Goal: Information Seeking & Learning: Understand process/instructions

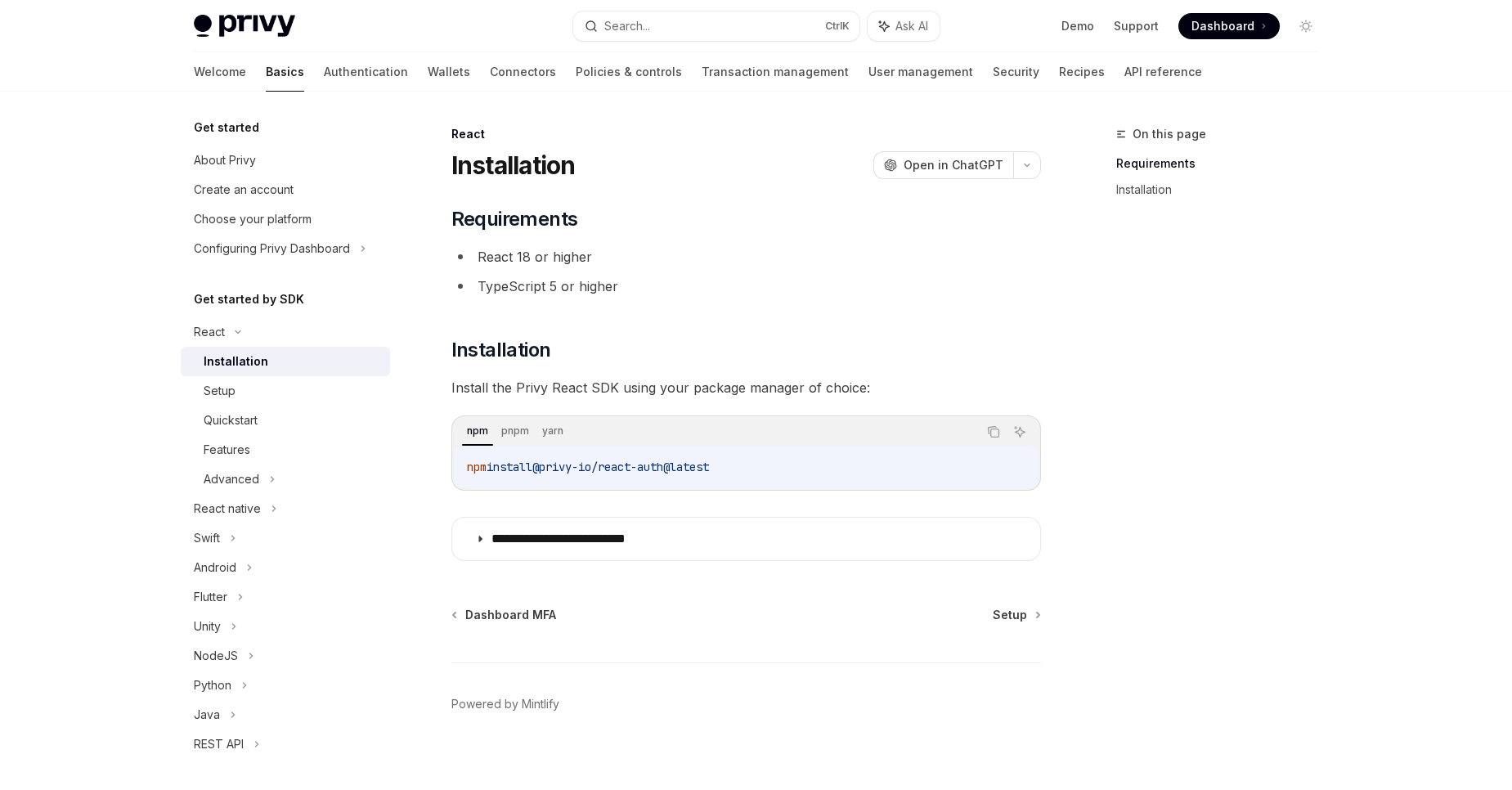
click at [491, 603] on div "**********" at bounding box center [592, 464] width 902 height 680
click at [488, 605] on div "**********" at bounding box center [592, 464] width 902 height 680
click at [476, 615] on span "Dashboard MFA" at bounding box center [510, 614] width 91 height 16
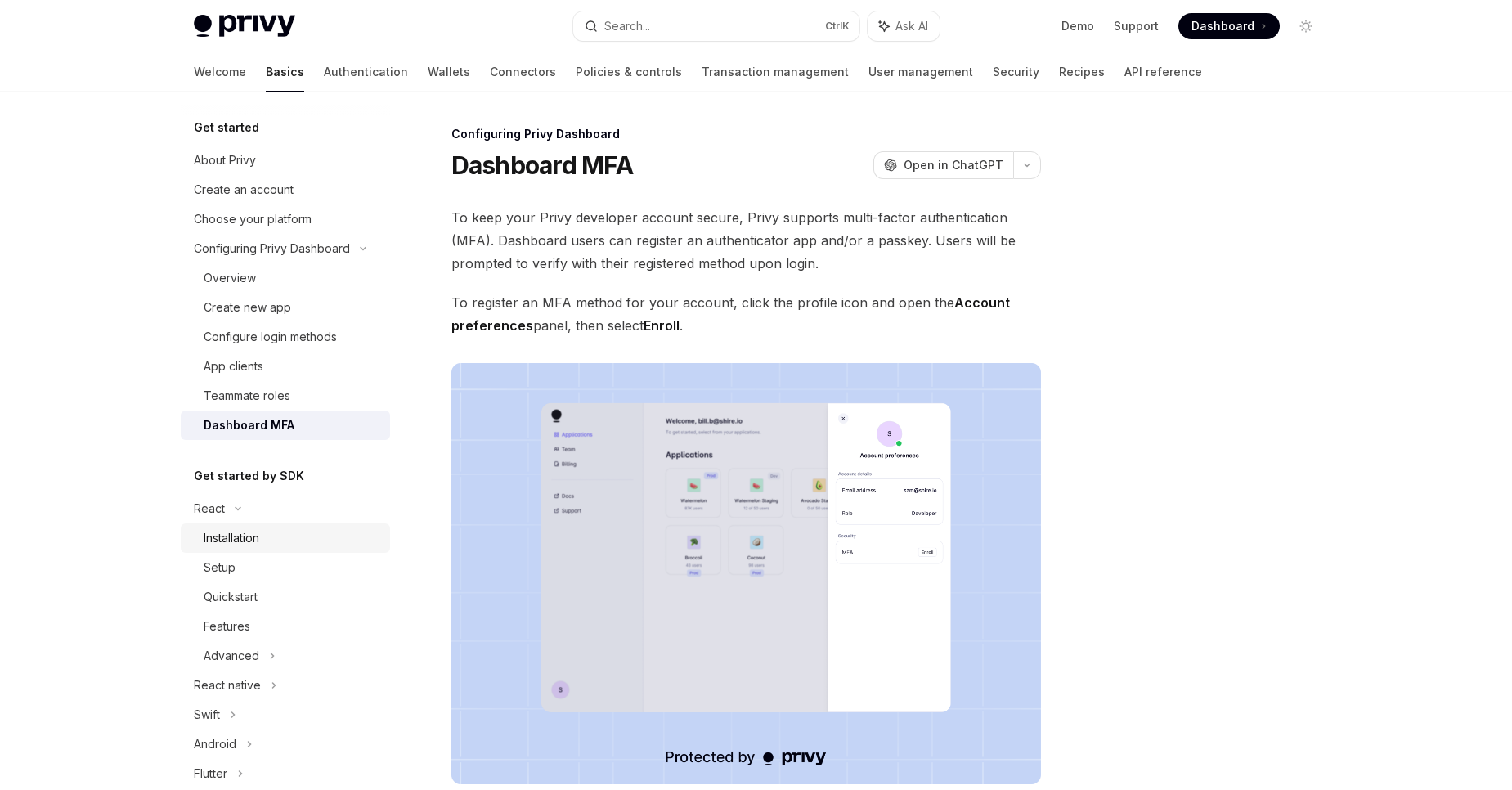
click at [286, 540] on div "Installation" at bounding box center [292, 538] width 177 height 19
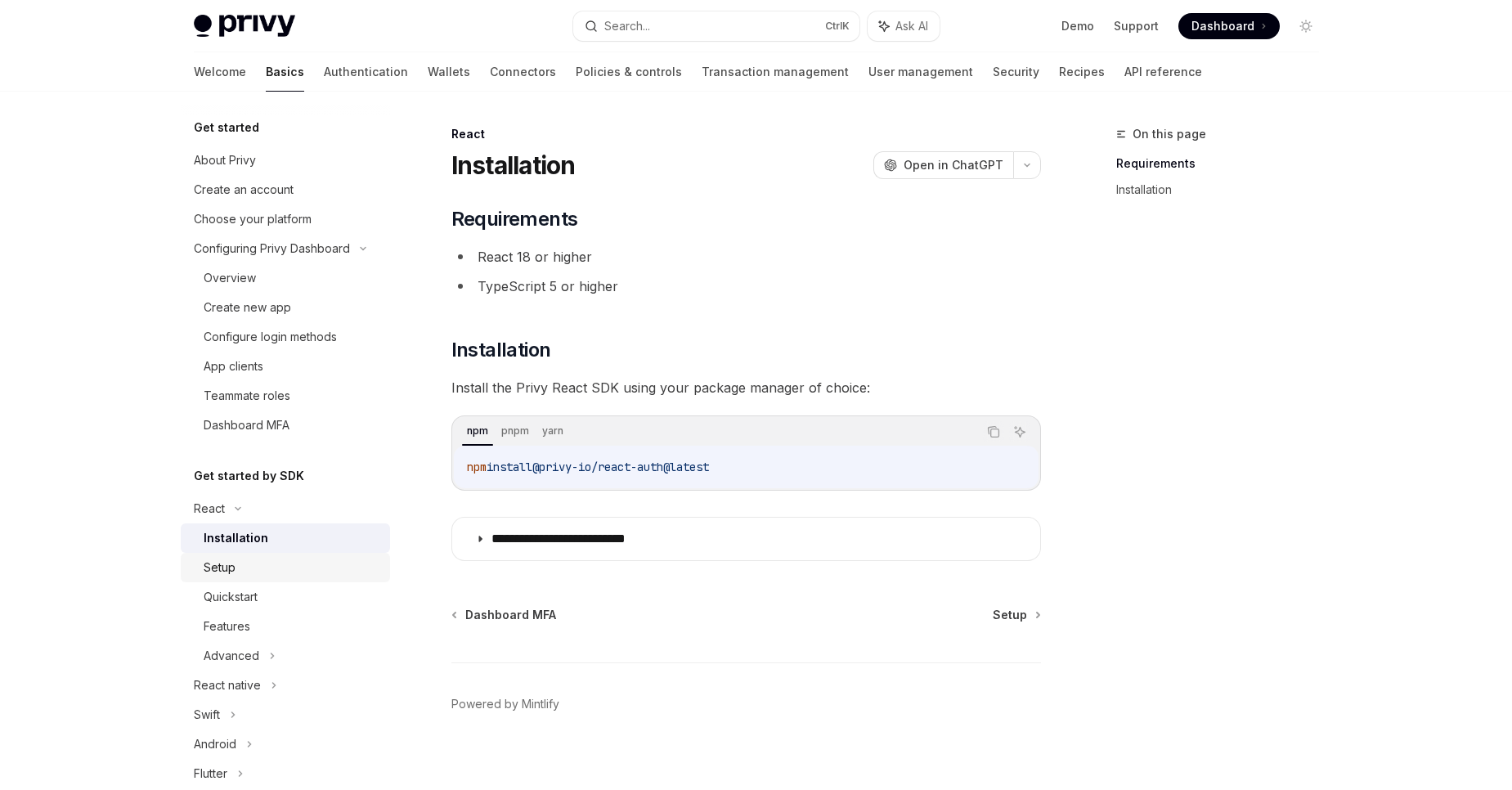
click at [256, 573] on div "Setup" at bounding box center [292, 567] width 177 height 19
type textarea "*"
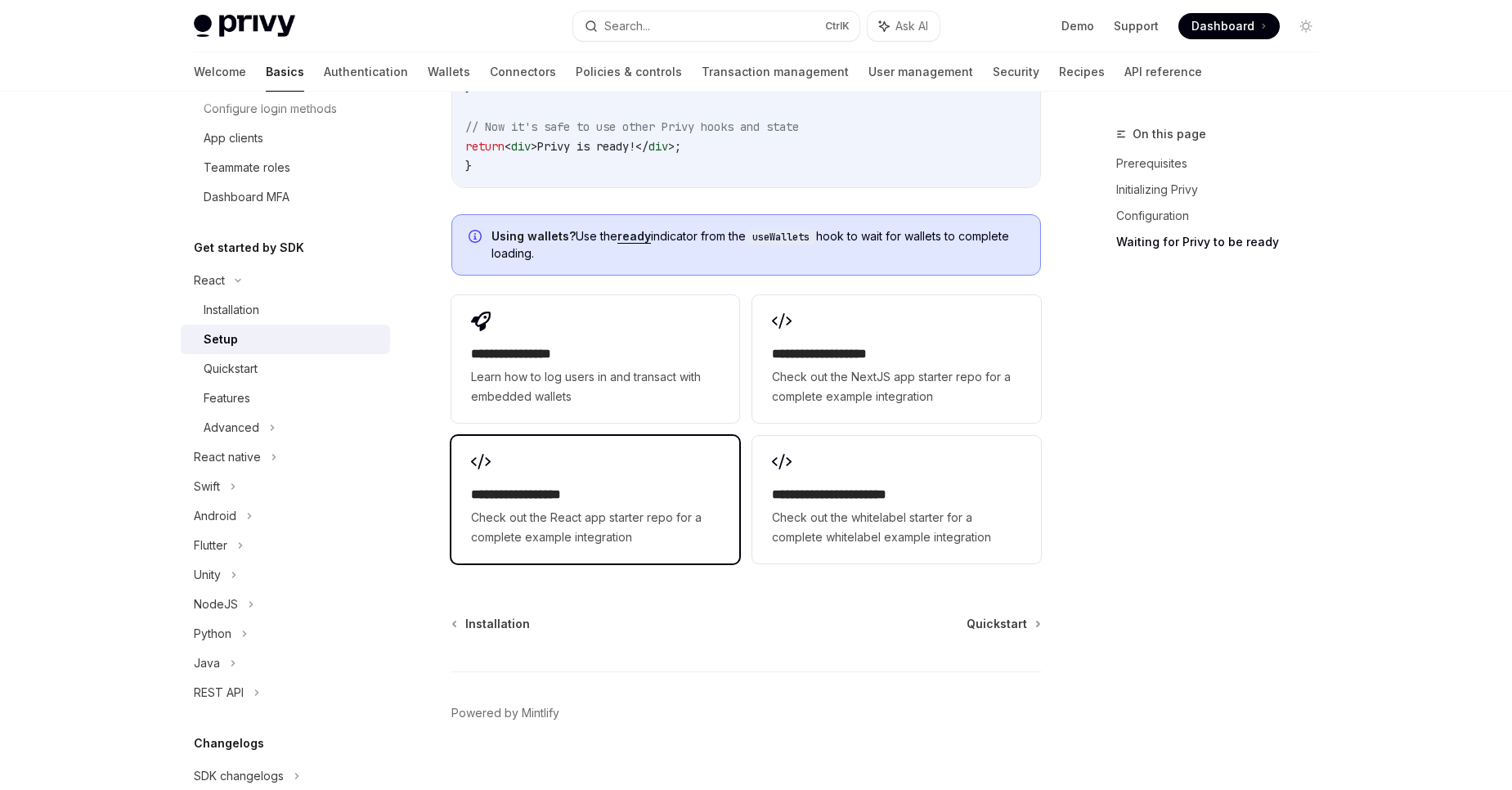
scroll to position [1900, 0]
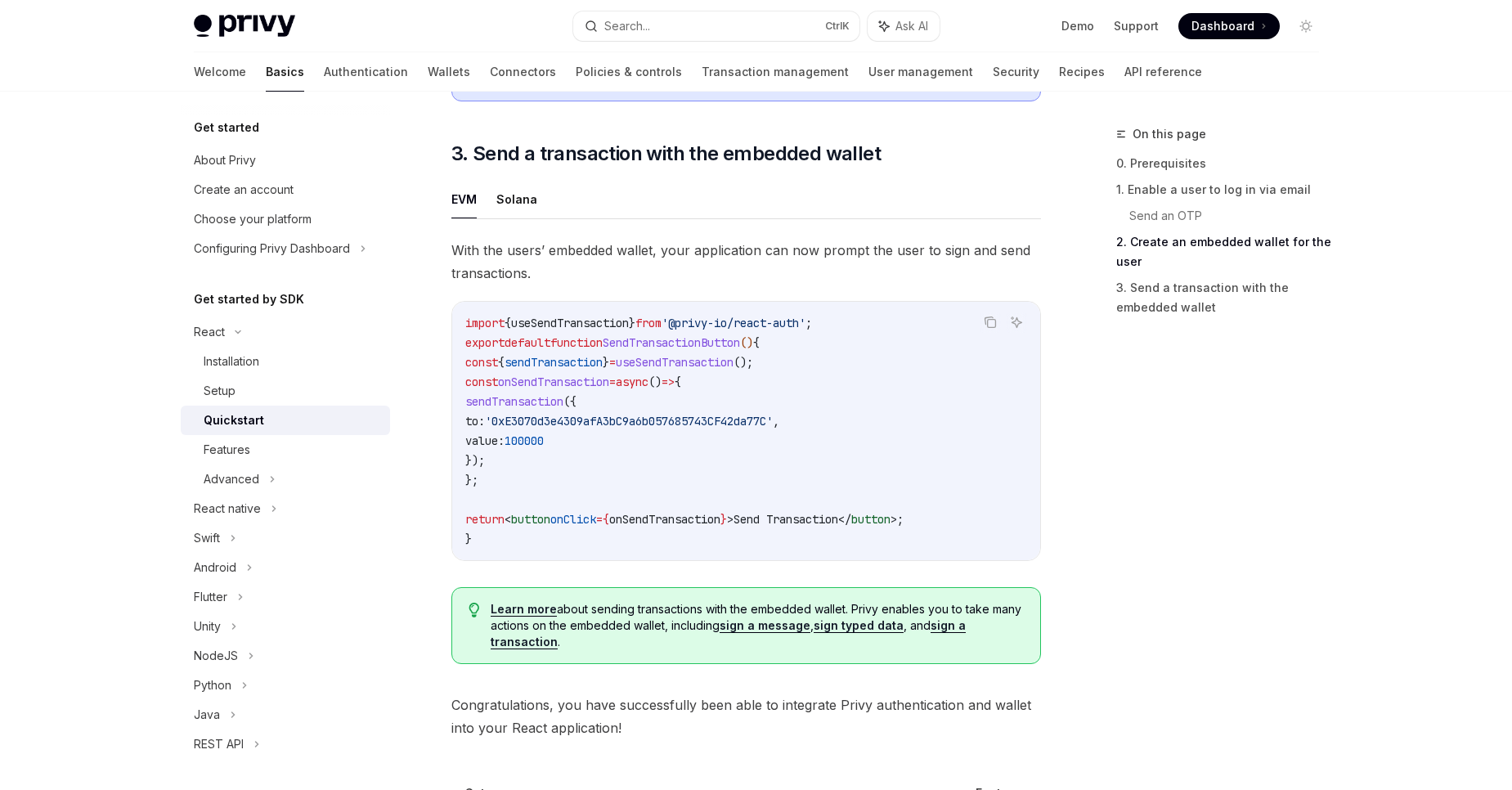
scroll to position [1393, 0]
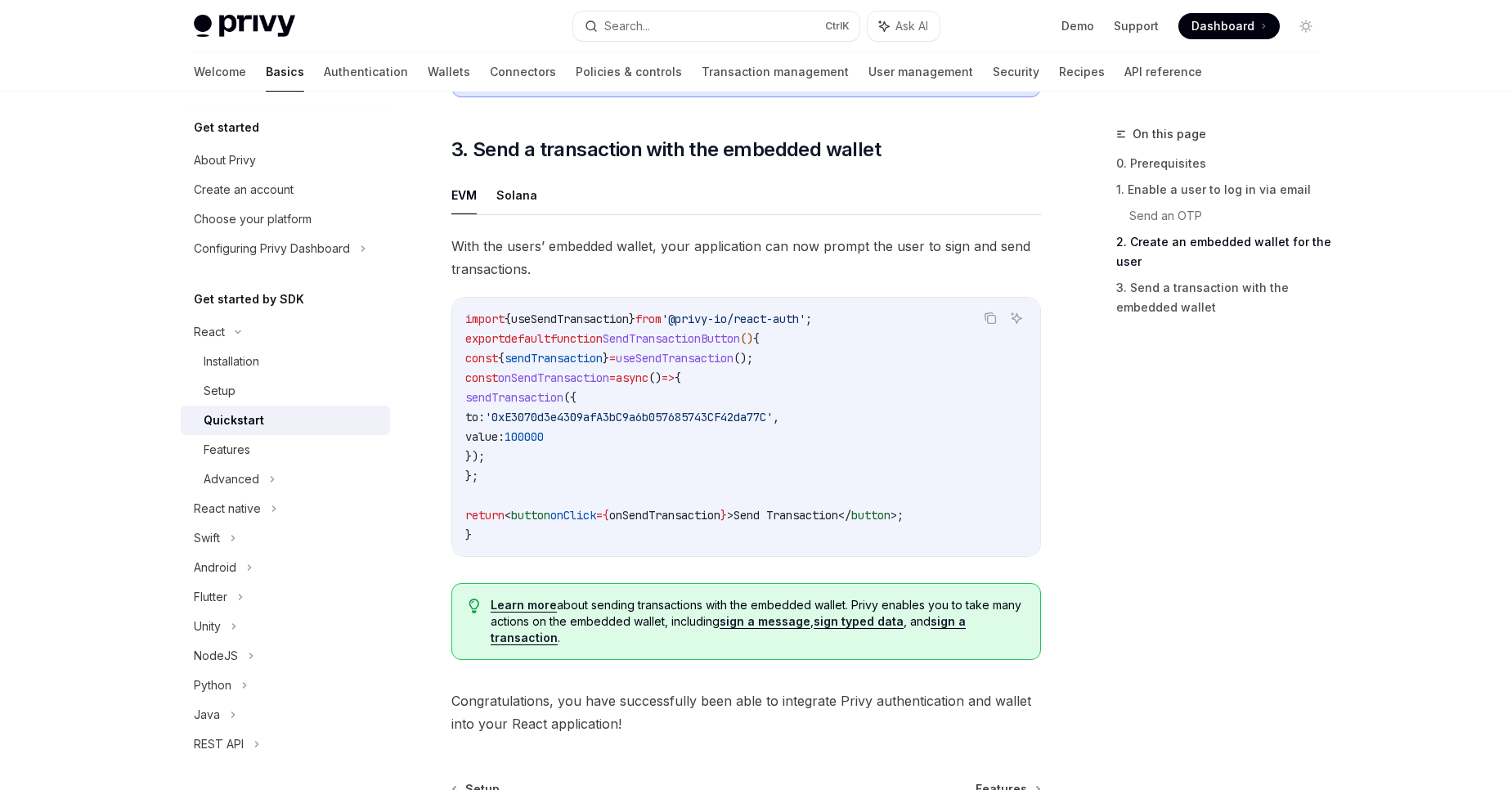
click at [548, 326] on span "useSendTransaction" at bounding box center [570, 319] width 118 height 15
drag, startPoint x: 704, startPoint y: 330, endPoint x: 827, endPoint y: 334, distance: 123.1
click at [827, 334] on code "import { useSendTransaction } from '@privy-io/react-auth' ; export default func…" at bounding box center [746, 427] width 562 height 236
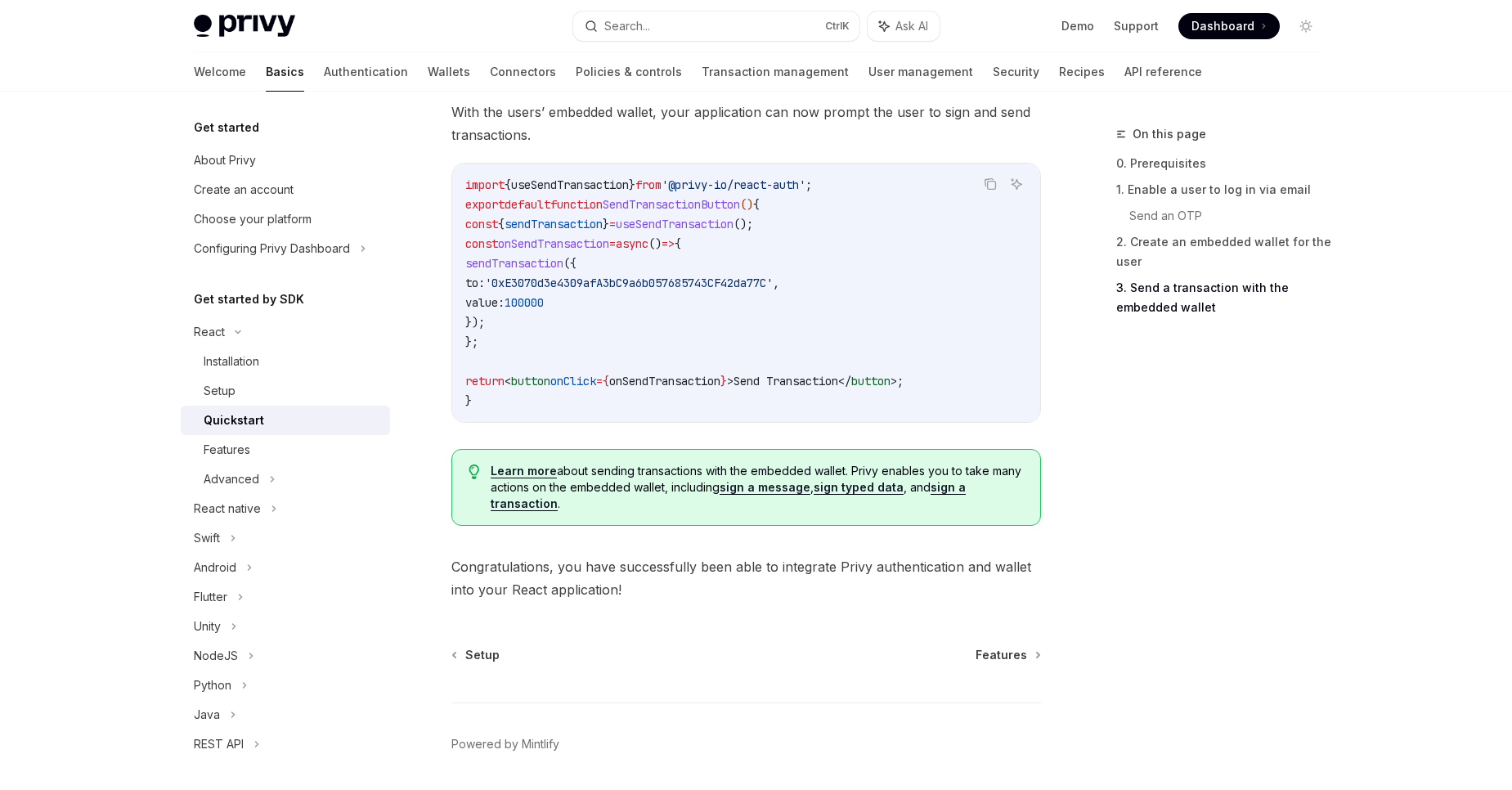
scroll to position [1533, 0]
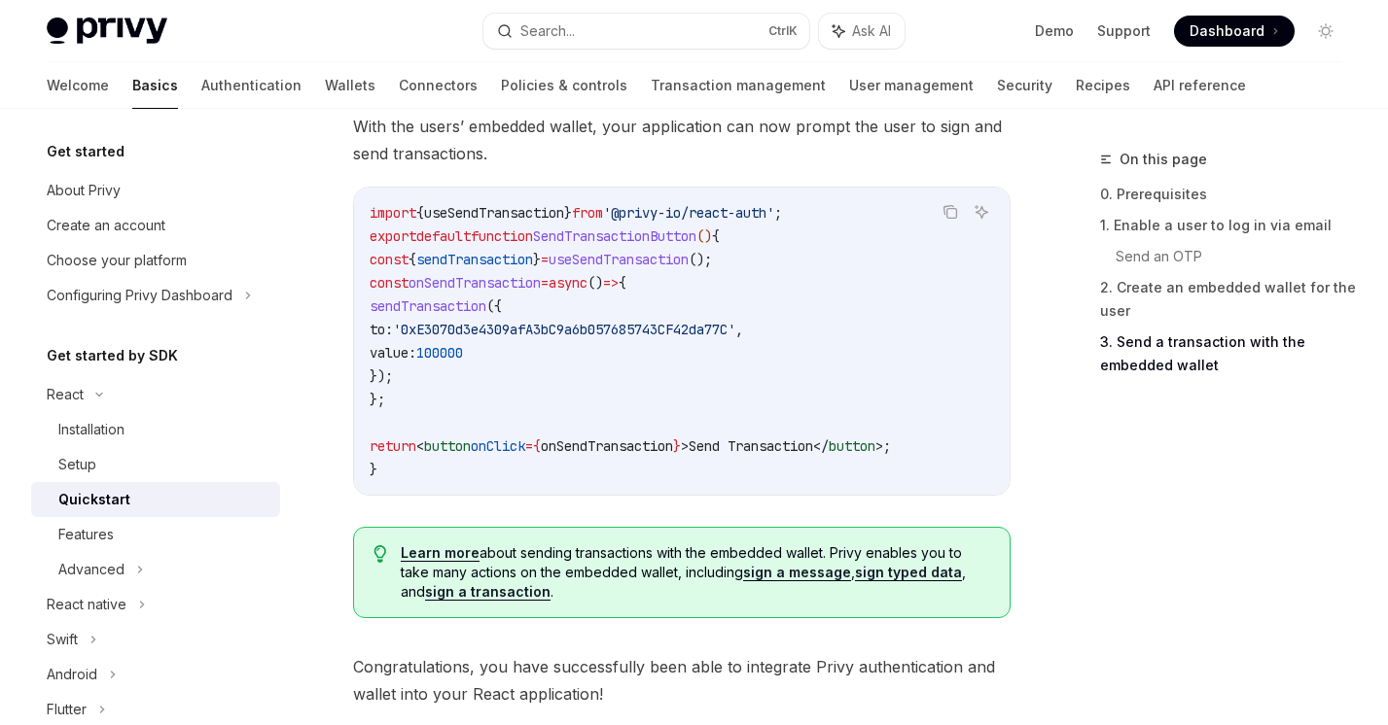
type textarea "*"
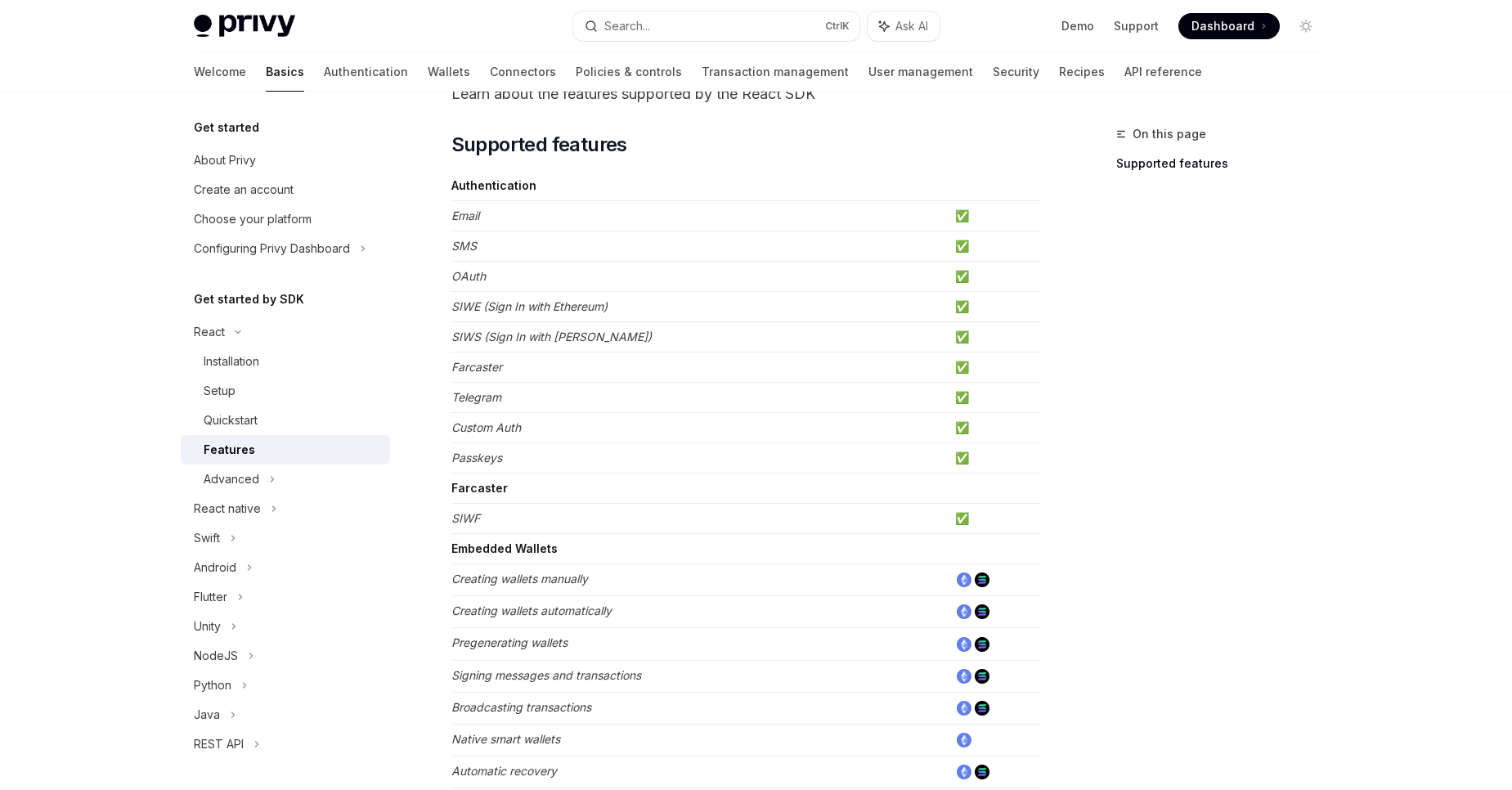
scroll to position [49, 0]
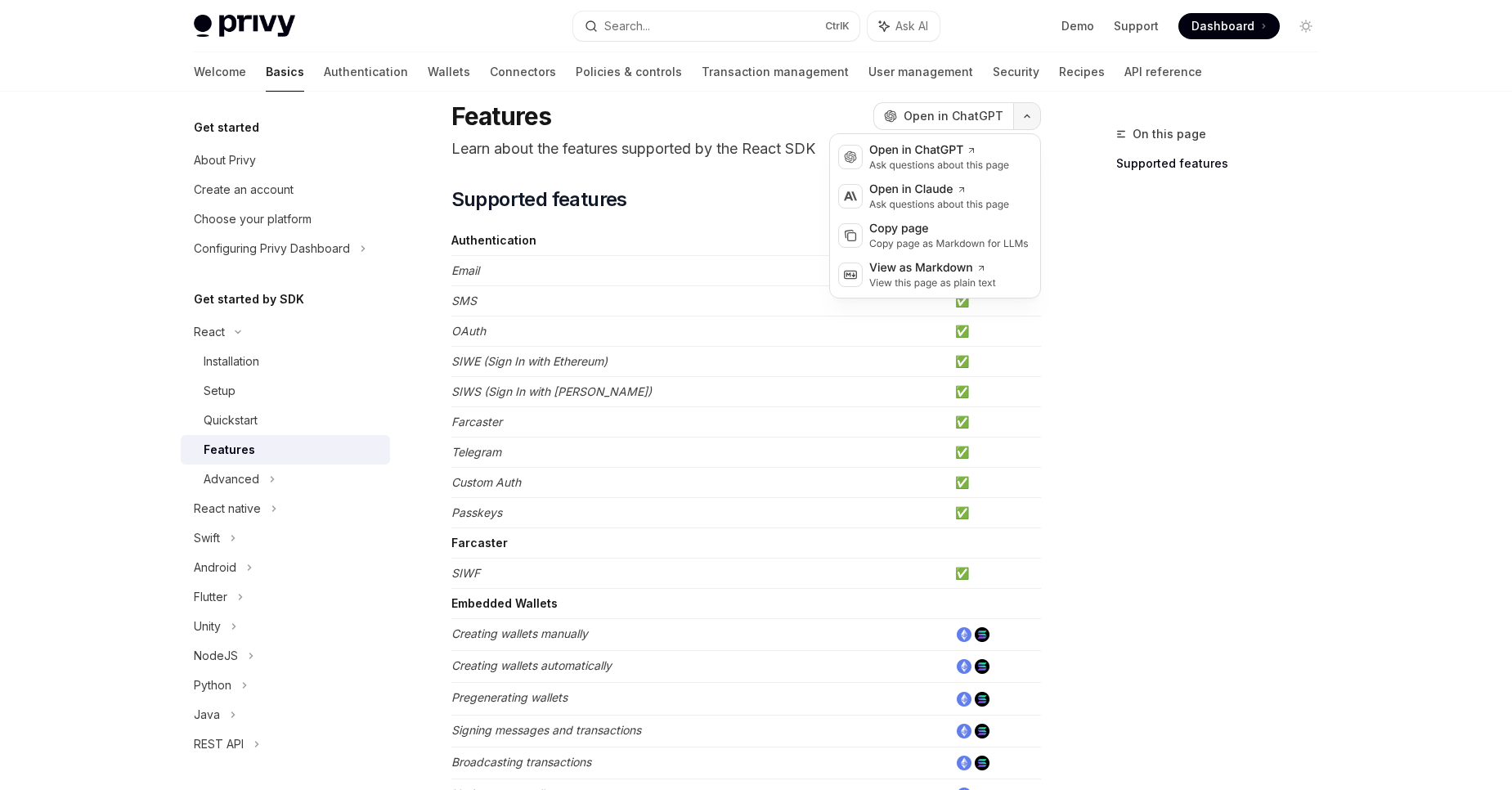
click at [1022, 121] on button "button" at bounding box center [1027, 116] width 28 height 28
click at [1129, 347] on div "On this page Supported features" at bounding box center [1208, 457] width 249 height 665
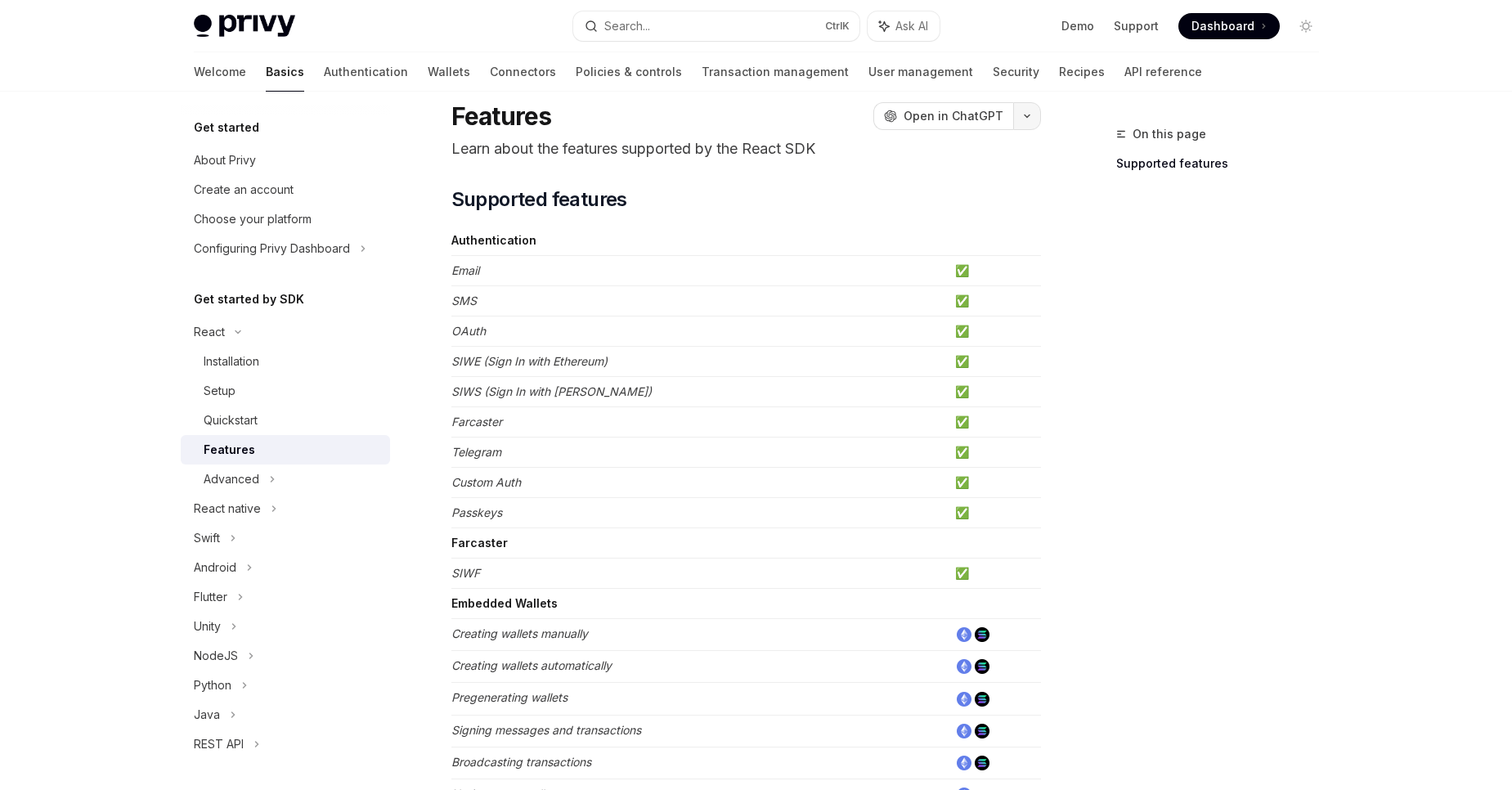
click at [1029, 117] on icon "button" at bounding box center [1027, 116] width 19 height 7
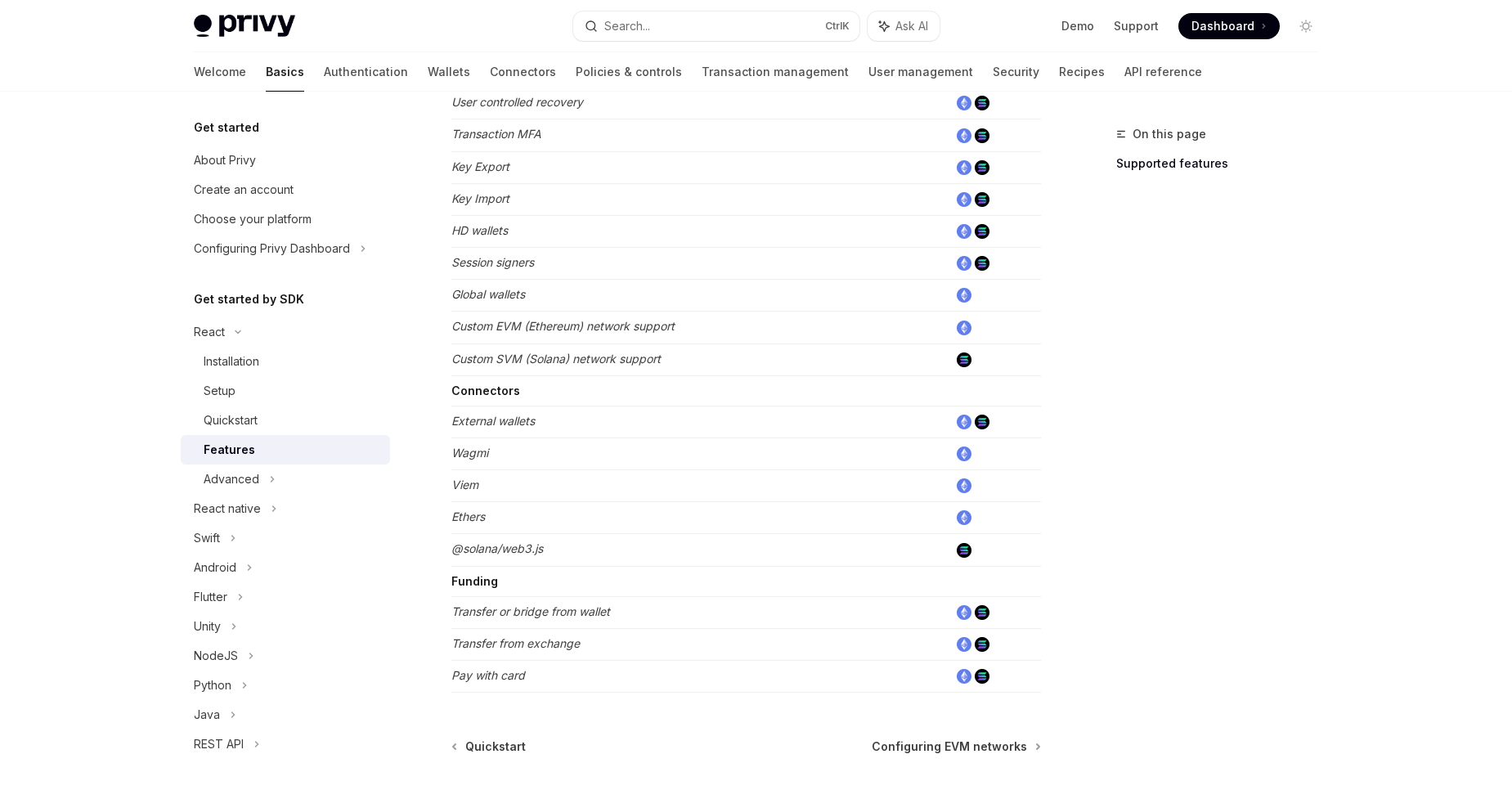
scroll to position [951, 0]
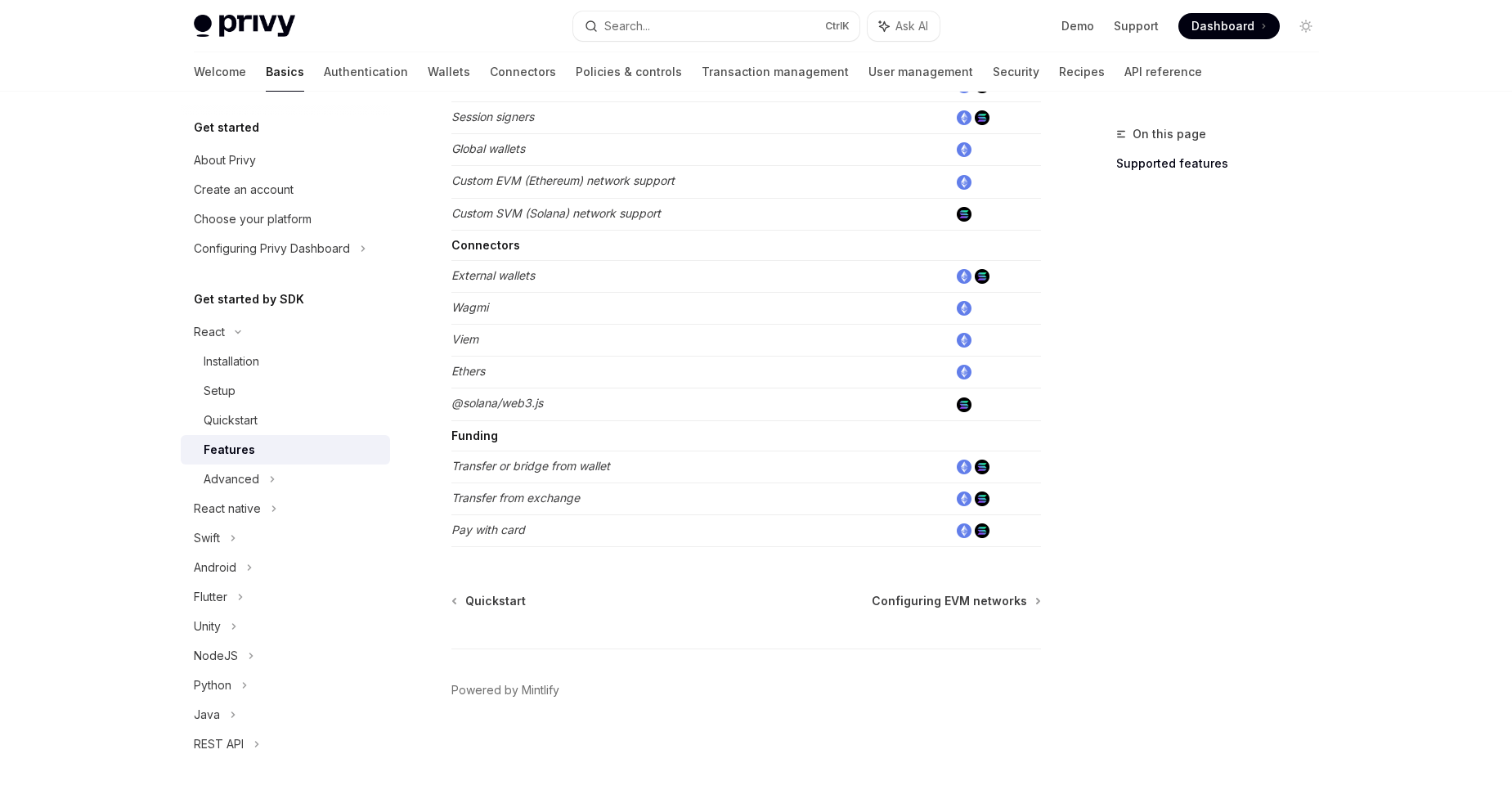
click at [219, 481] on div "Advanced" at bounding box center [231, 479] width 56 height 19
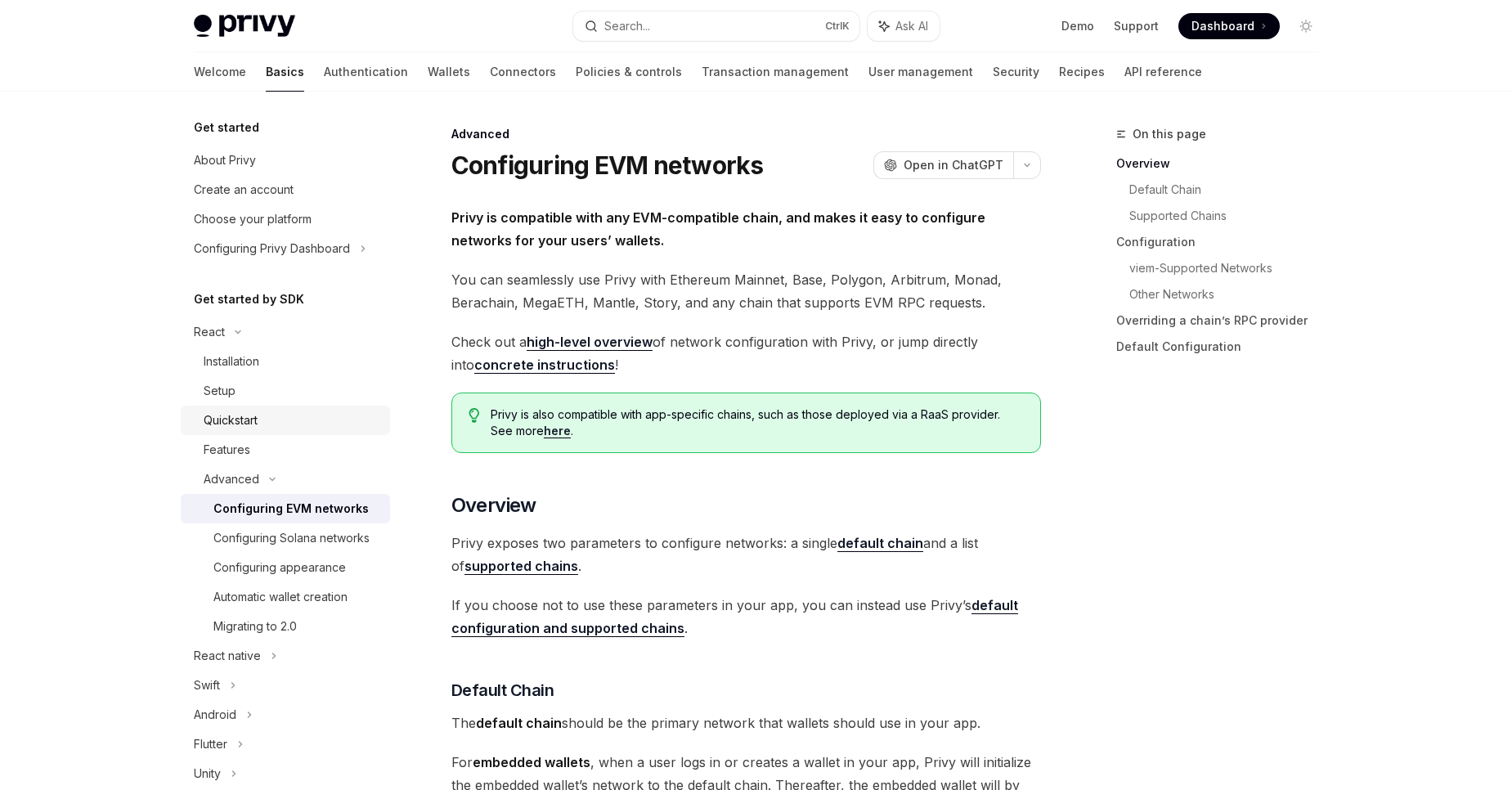
click at [246, 420] on div "Quickstart" at bounding box center [230, 420] width 54 height 19
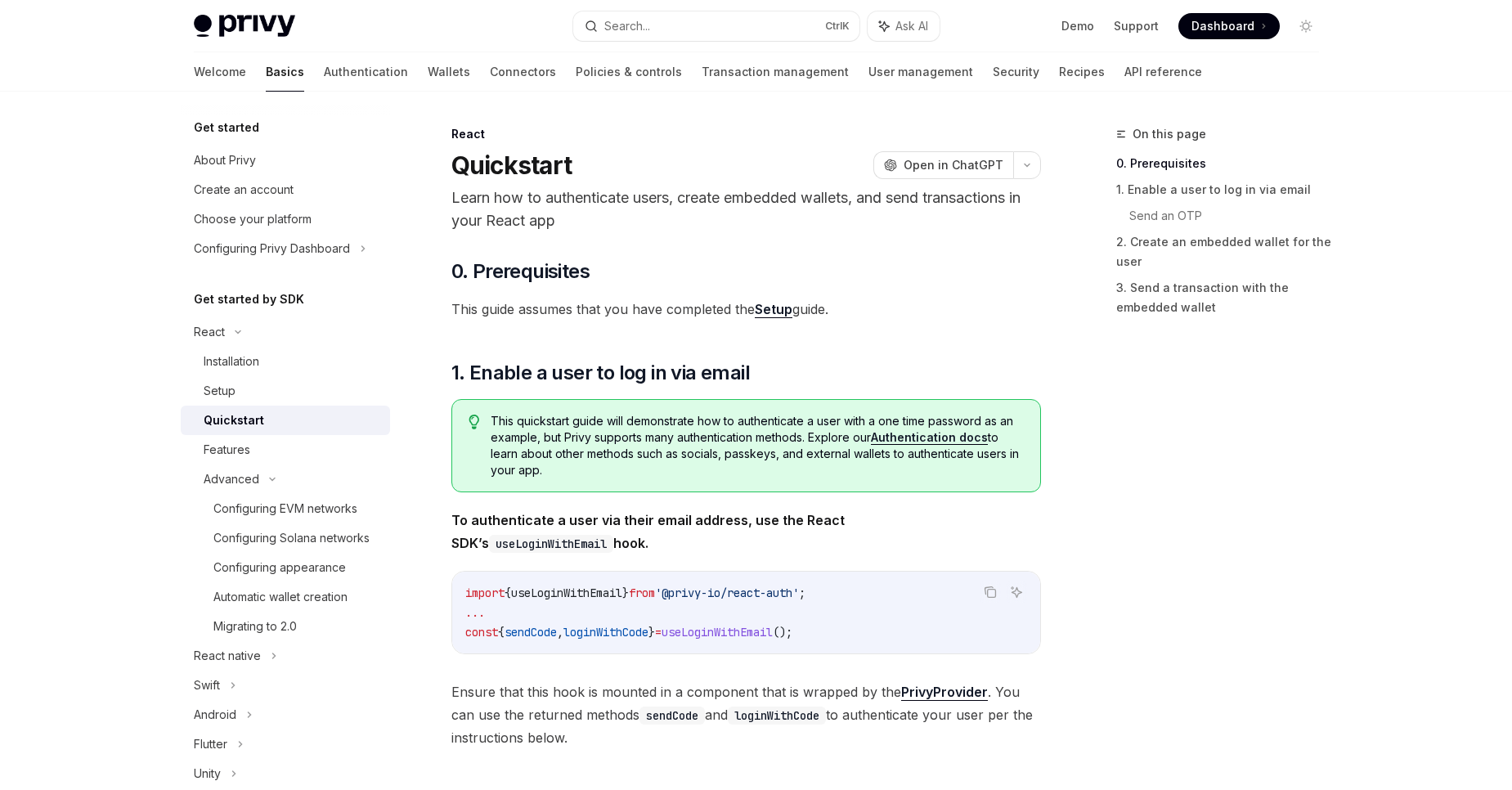
click at [318, 94] on div at bounding box center [285, 104] width 209 height 26
click at [324, 76] on link "Authentication" at bounding box center [366, 72] width 84 height 40
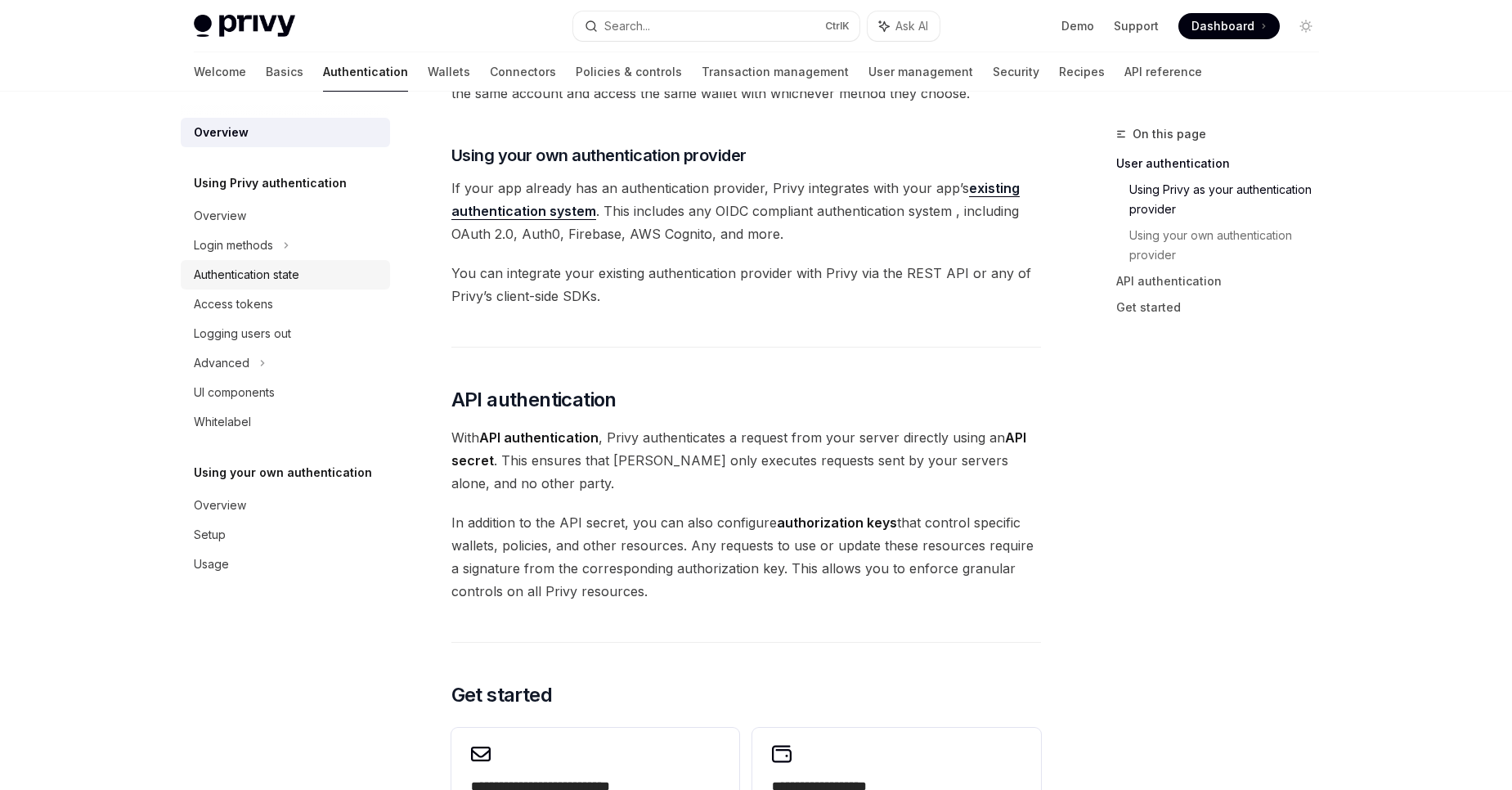
scroll to position [1263, 0]
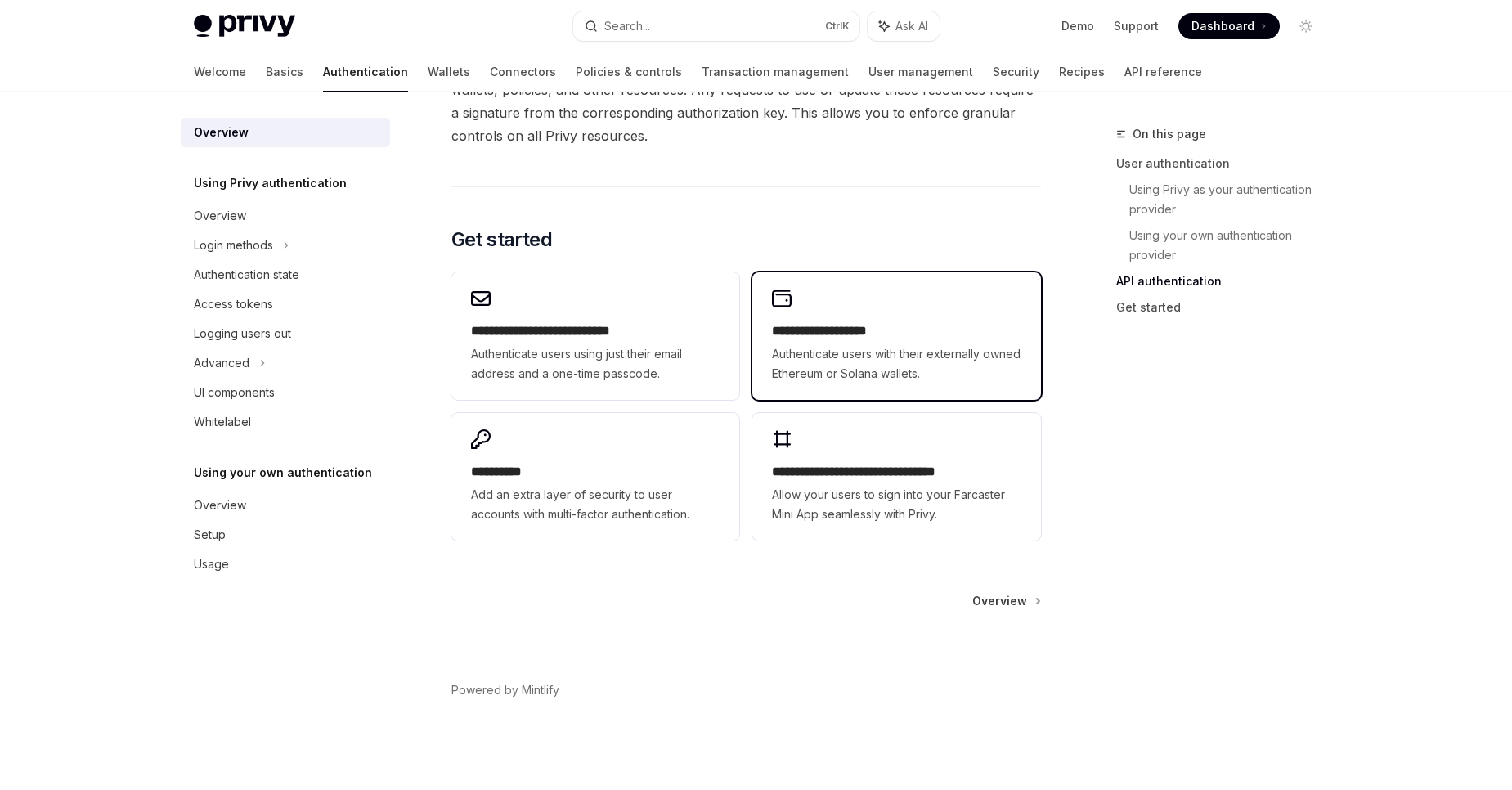
click at [942, 375] on span "Authenticate users with their externally owned Ethereum or Solana wallets." at bounding box center [896, 363] width 249 height 40
type textarea "*"
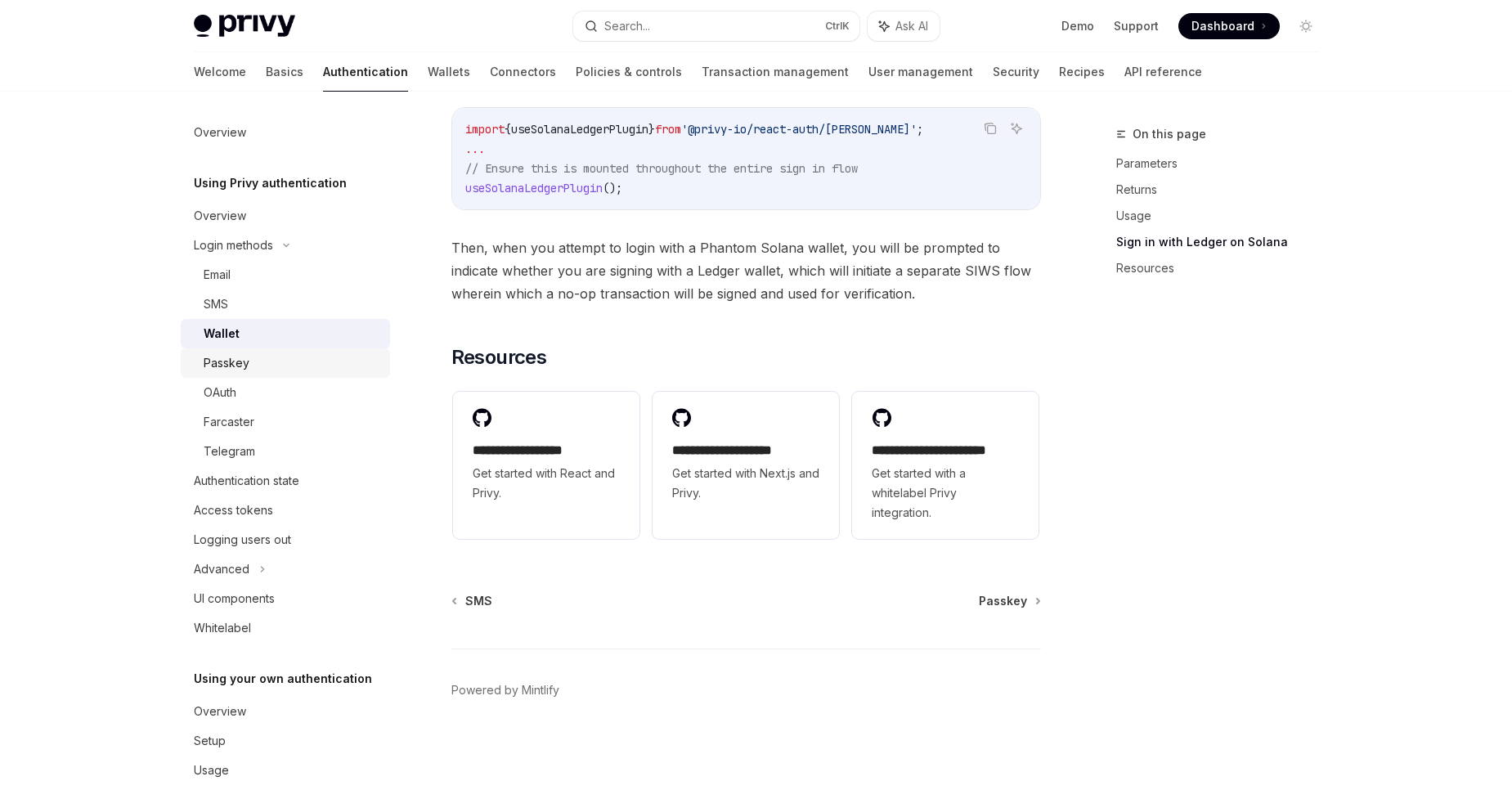
scroll to position [28, 0]
